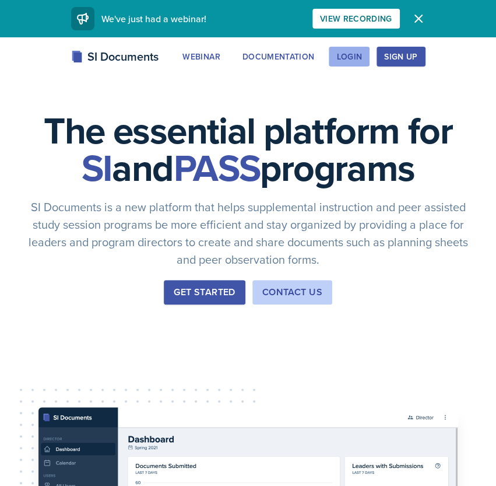
click at [363, 57] on button "Login" at bounding box center [349, 57] width 41 height 20
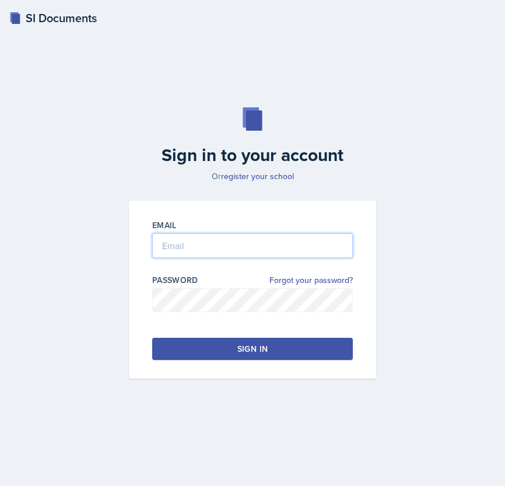
click at [252, 242] on input "email" at bounding box center [252, 245] width 201 height 24
type input "[EMAIL_ADDRESS][DOMAIN_NAME]"
click at [176, 339] on button "Sign in" at bounding box center [252, 349] width 201 height 22
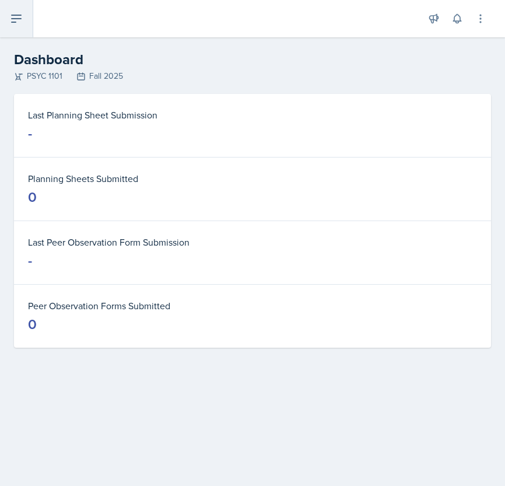
click at [17, 18] on icon at bounding box center [16, 18] width 9 height 7
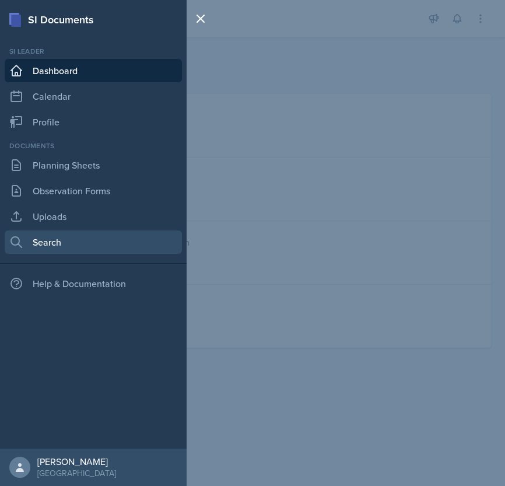
click at [49, 240] on link "Search" at bounding box center [93, 241] width 177 height 23
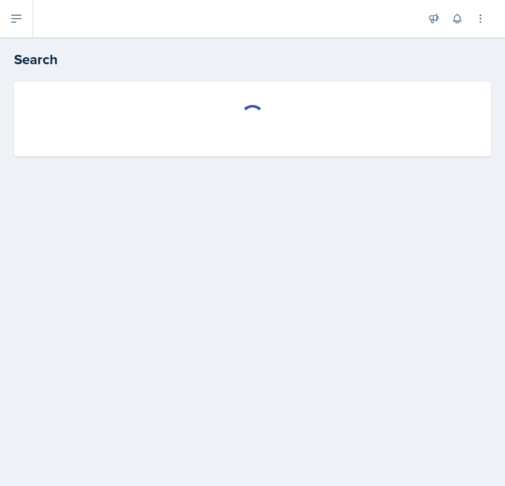
select select "all"
select select "1"
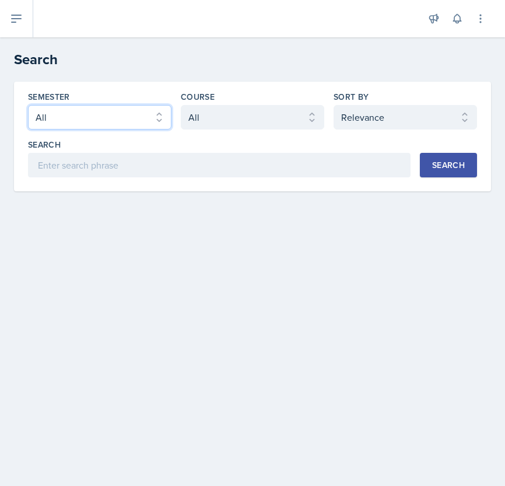
click at [144, 114] on select "Select semester All Fall 2025 Summer 2025 Spring 2025 Fall 2024 Summer 2024 Spr…" at bounding box center [99, 117] width 143 height 24
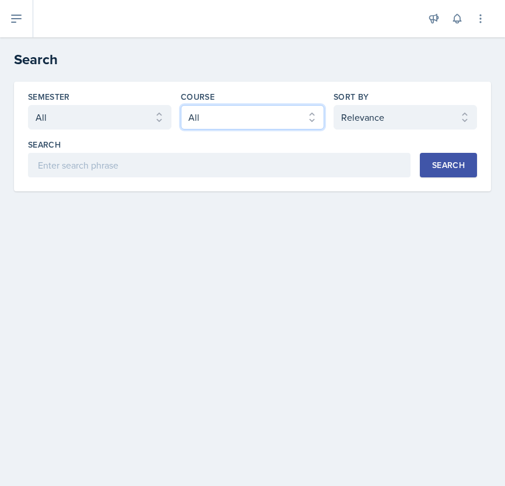
click at [222, 110] on select "Select course All ACCT 2101 ACCT 2102 ACCT 4050 ANTH 1102 ANTH 3301 ARCH 1000 A…" at bounding box center [252, 117] width 143 height 24
select select "93a945cf-eb40-40a1-82f0-d0905c6d75b7"
click at [181, 105] on select "Select course All ACCT 2101 ACCT 2102 ACCT 4050 ANTH 1102 ANTH 3301 ARCH 1000 A…" at bounding box center [252, 117] width 143 height 24
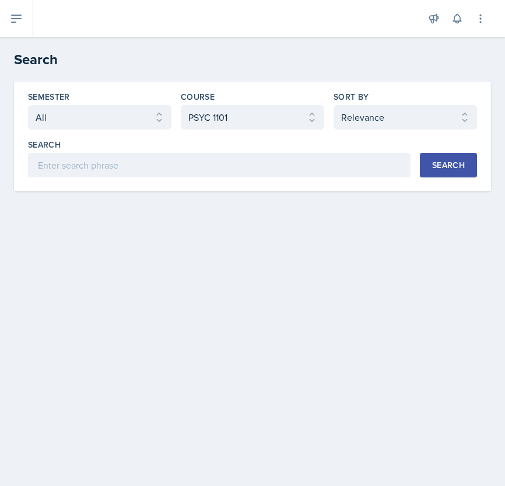
click at [448, 166] on div "Search" at bounding box center [448, 164] width 33 height 9
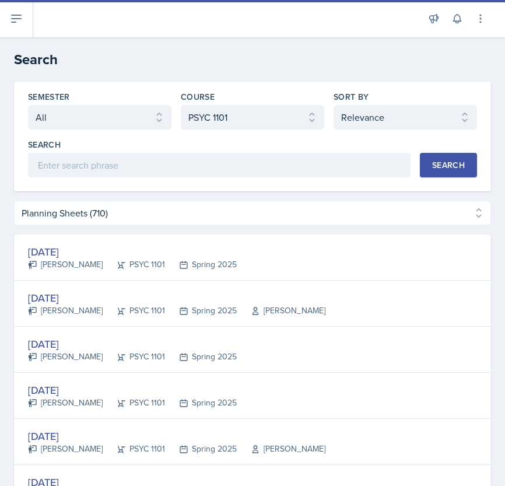
select select "Planning Sheets (710)"
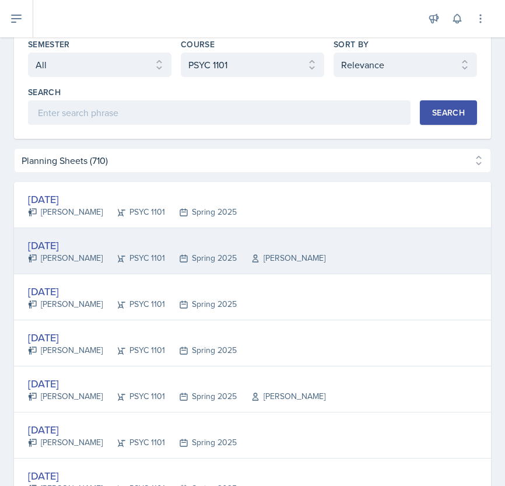
scroll to position [61, 0]
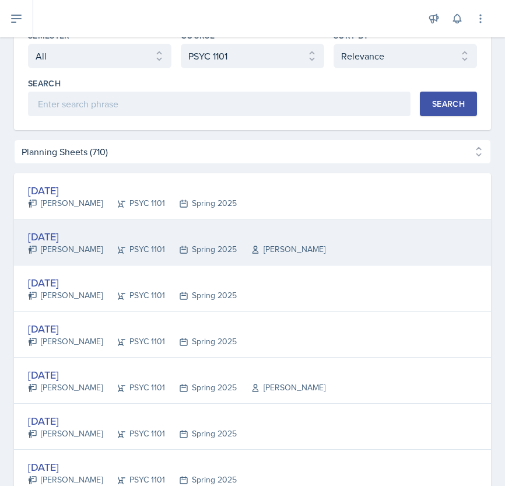
click at [345, 246] on div "[DATE] [PERSON_NAME] PSYC 1101 Spring 2025 [PERSON_NAME]" at bounding box center [252, 242] width 477 height 46
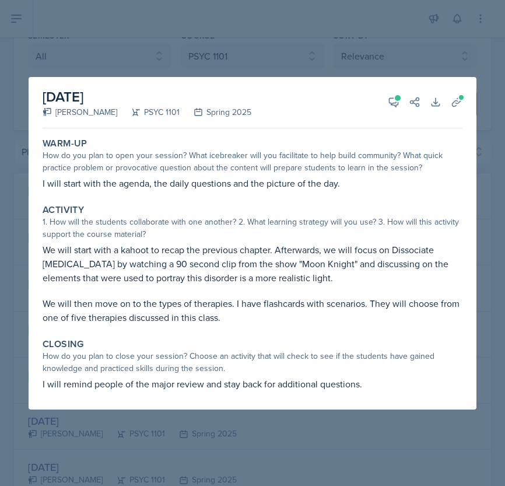
click at [485, 141] on div at bounding box center [252, 243] width 505 height 486
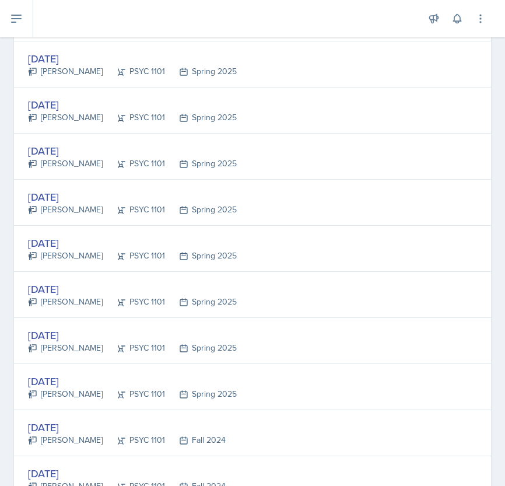
scroll to position [1985, 0]
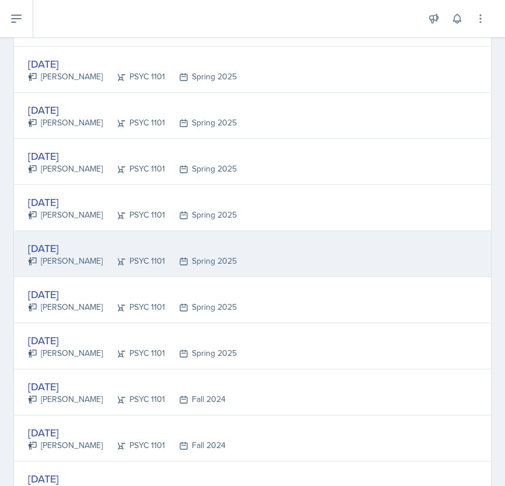
click at [257, 255] on div "[DATE] [PERSON_NAME] PSYC 1101 Spring 2025" at bounding box center [252, 254] width 477 height 46
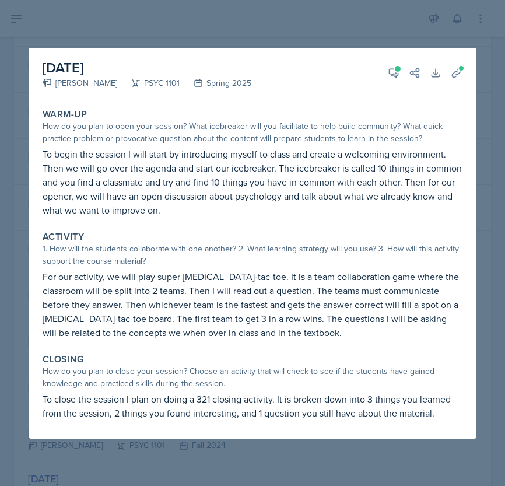
click at [499, 87] on div at bounding box center [252, 243] width 505 height 486
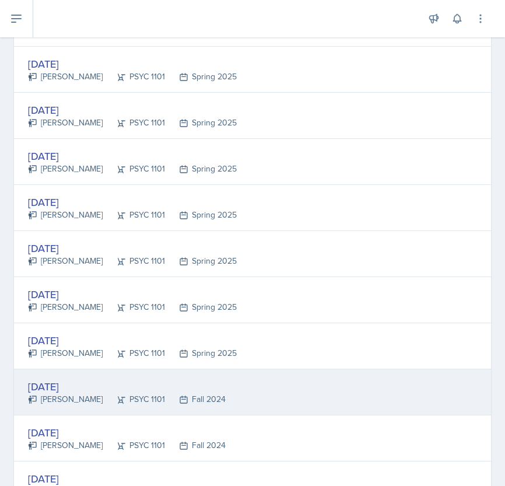
scroll to position [2115, 0]
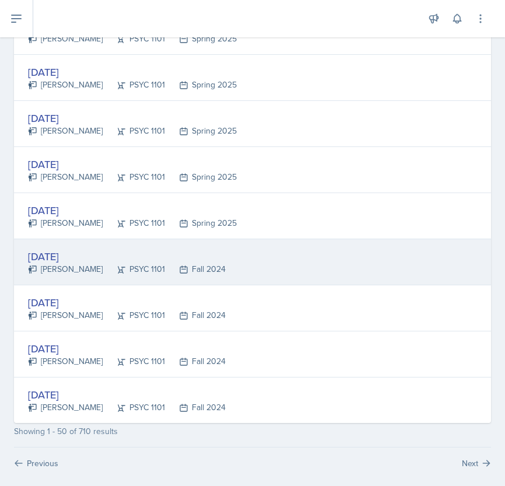
click at [120, 263] on div "PSYC 1101" at bounding box center [134, 269] width 62 height 12
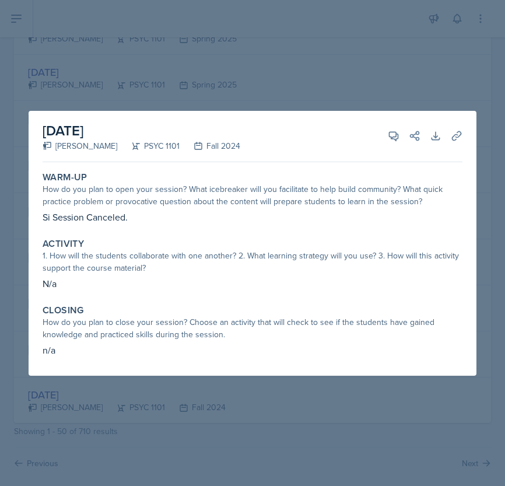
click at [412, 80] on div at bounding box center [252, 243] width 505 height 486
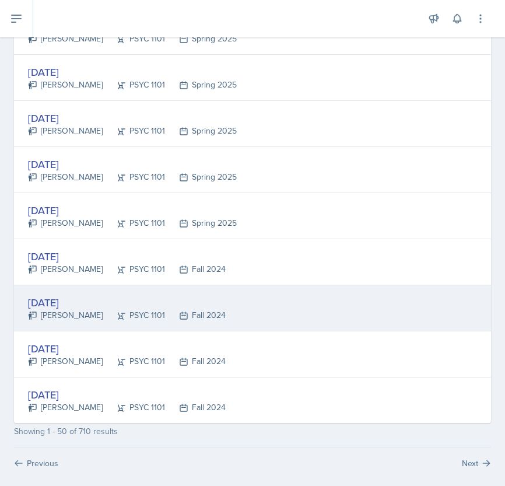
click at [103, 309] on div "PSYC 1101" at bounding box center [134, 315] width 62 height 12
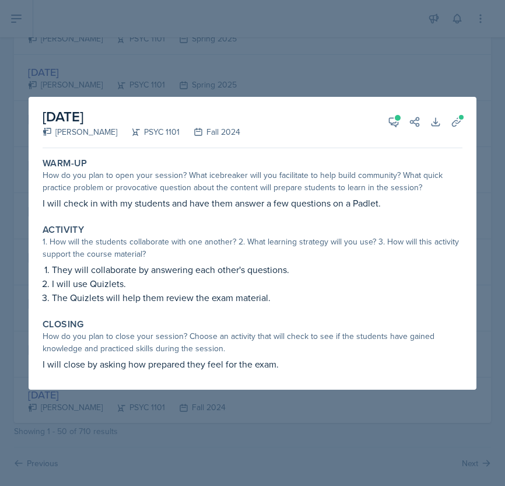
click at [127, 421] on div at bounding box center [252, 243] width 505 height 486
